Goal: Transaction & Acquisition: Purchase product/service

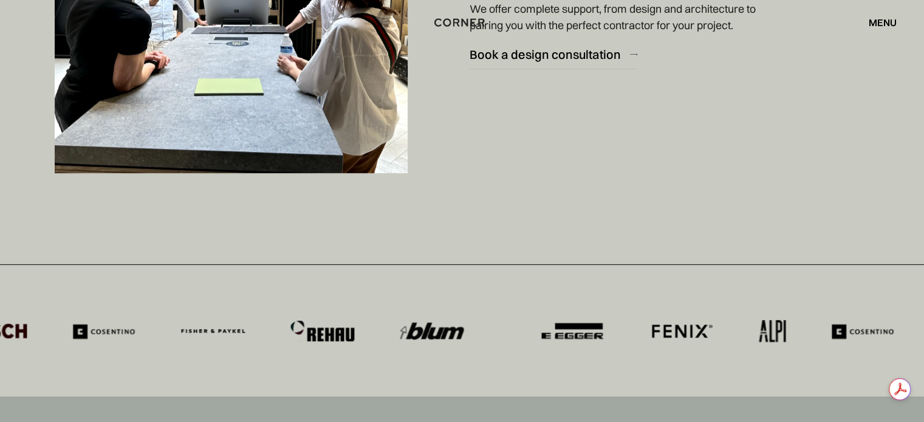
scroll to position [5282, 0]
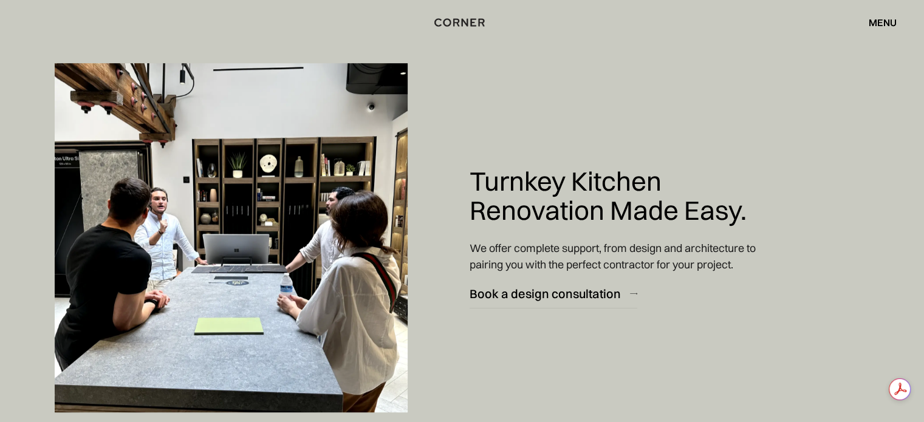
click at [901, 26] on div "Shop Kitchens Shop Kitchens How it works How it works Projects Projects Inspira…" at bounding box center [462, 22] width 924 height 21
click at [894, 21] on div "menu" at bounding box center [882, 23] width 28 height 10
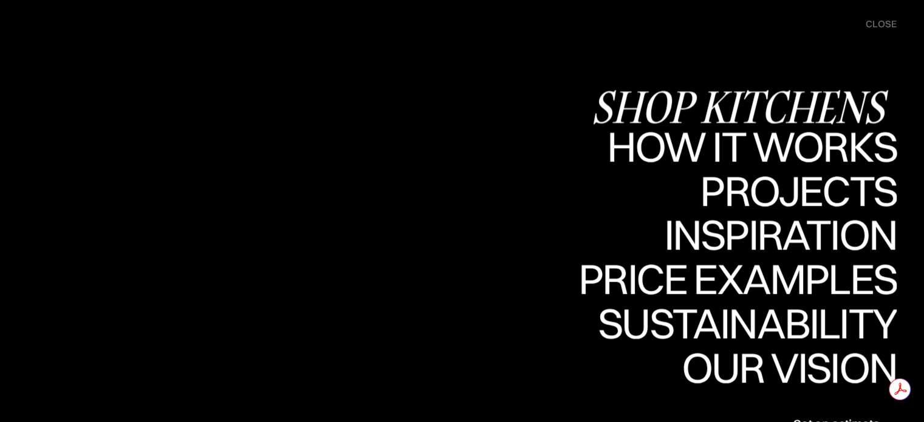
click at [760, 96] on div "Shop Kitchens" at bounding box center [743, 107] width 305 height 43
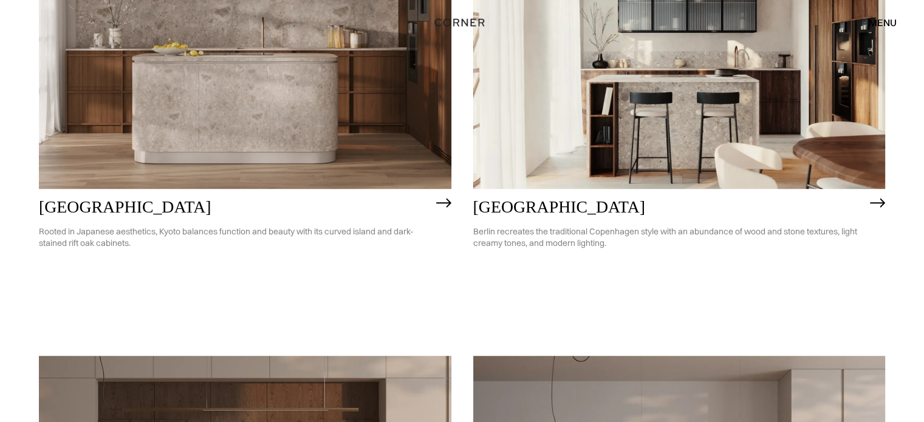
scroll to position [729, 0]
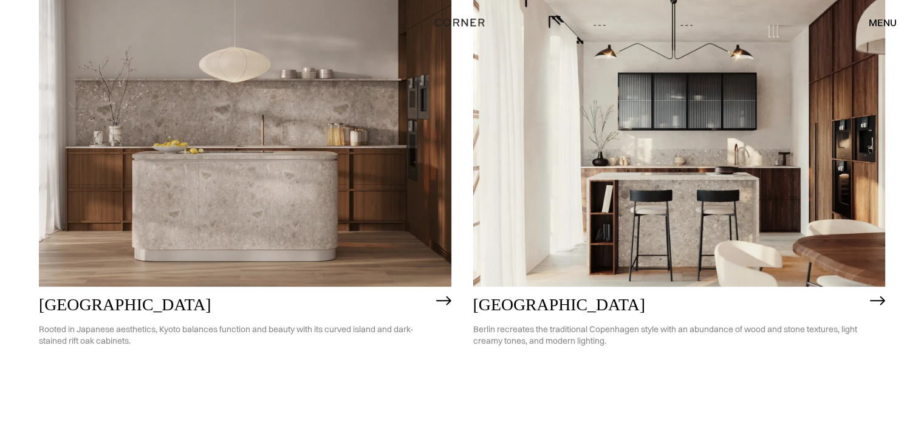
click at [265, 131] on img at bounding box center [245, 122] width 412 height 330
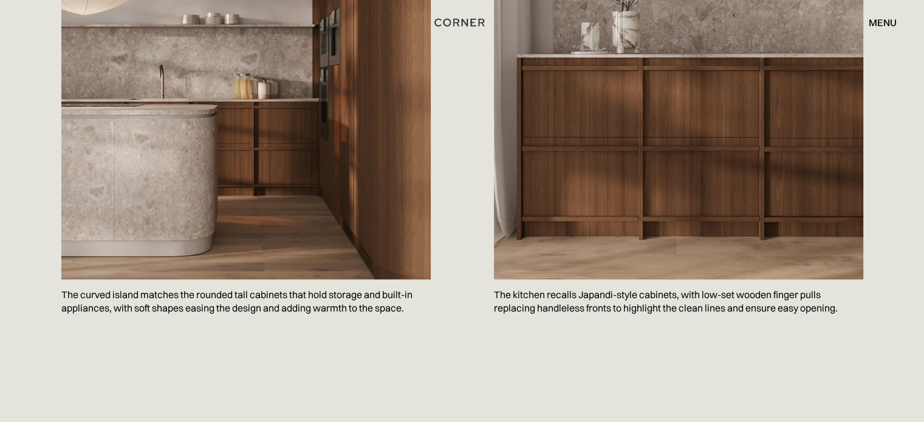
scroll to position [850, 0]
